Goal: Task Accomplishment & Management: Use online tool/utility

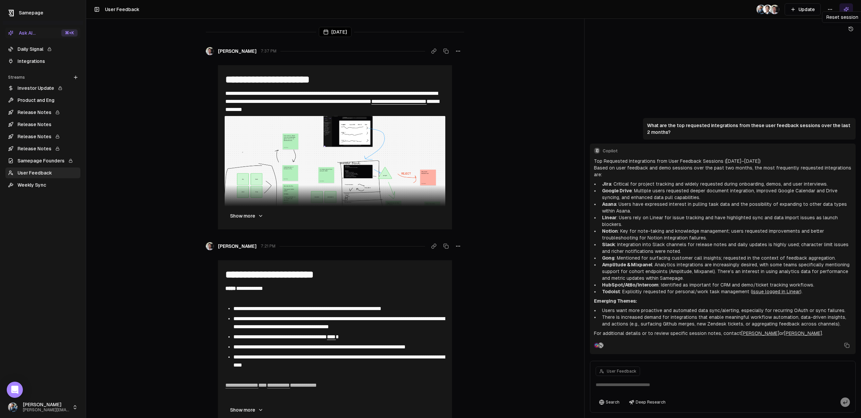
click at [850, 31] on icon at bounding box center [850, 28] width 5 height 5
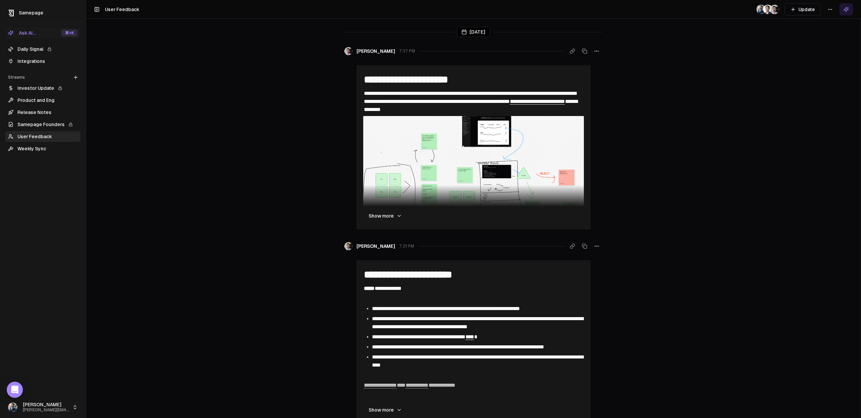
click at [70, 51] on link "Daily Signal" at bounding box center [42, 49] width 75 height 11
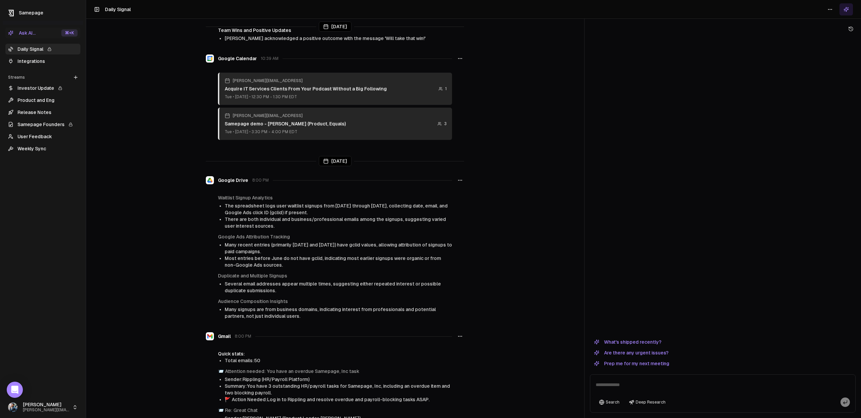
scroll to position [1279, 0]
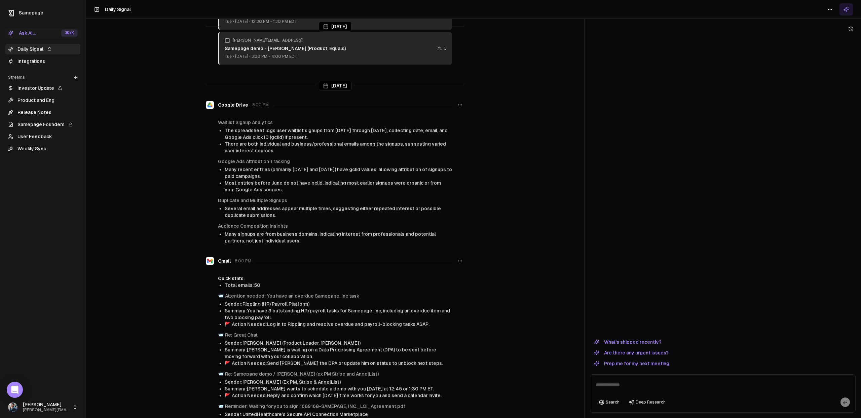
click at [628, 365] on button "Prep me for my next meeting" at bounding box center [631, 364] width 83 height 8
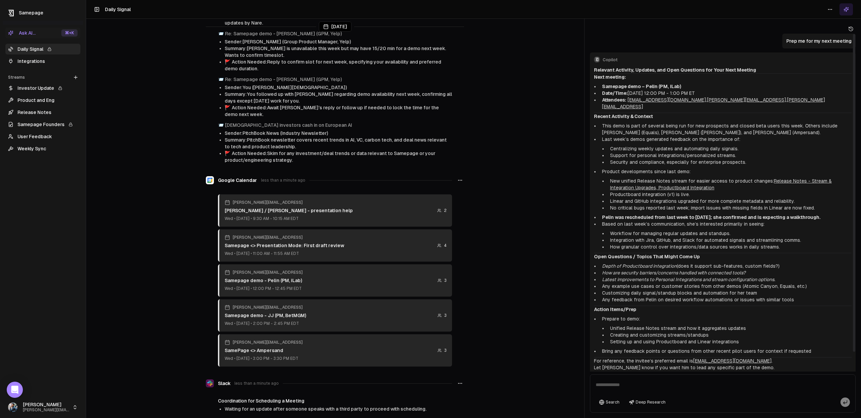
scroll to position [21, 0]
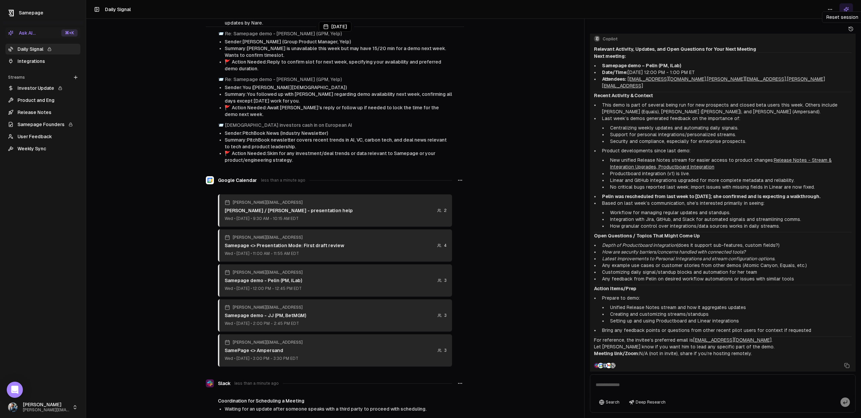
click at [853, 28] on icon at bounding box center [851, 29] width 4 height 4
